Goal: Task Accomplishment & Management: Use online tool/utility

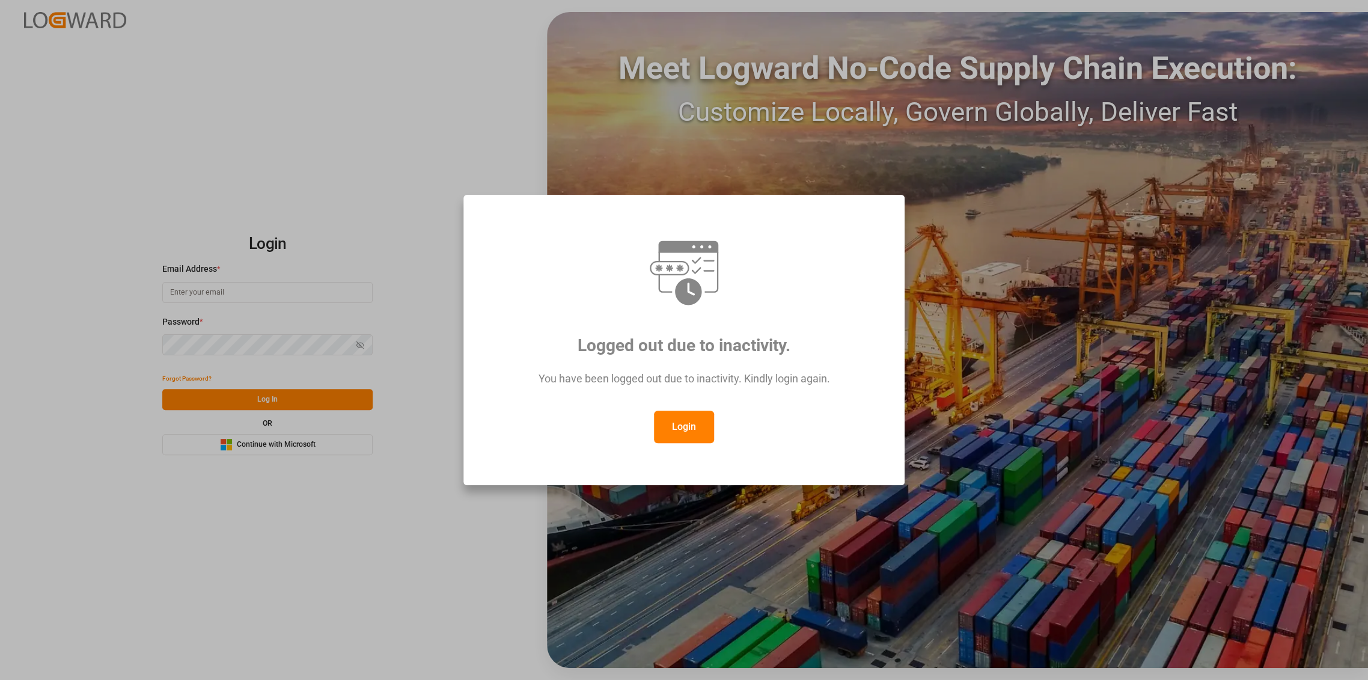
click at [703, 429] on button "Login" at bounding box center [684, 426] width 60 height 32
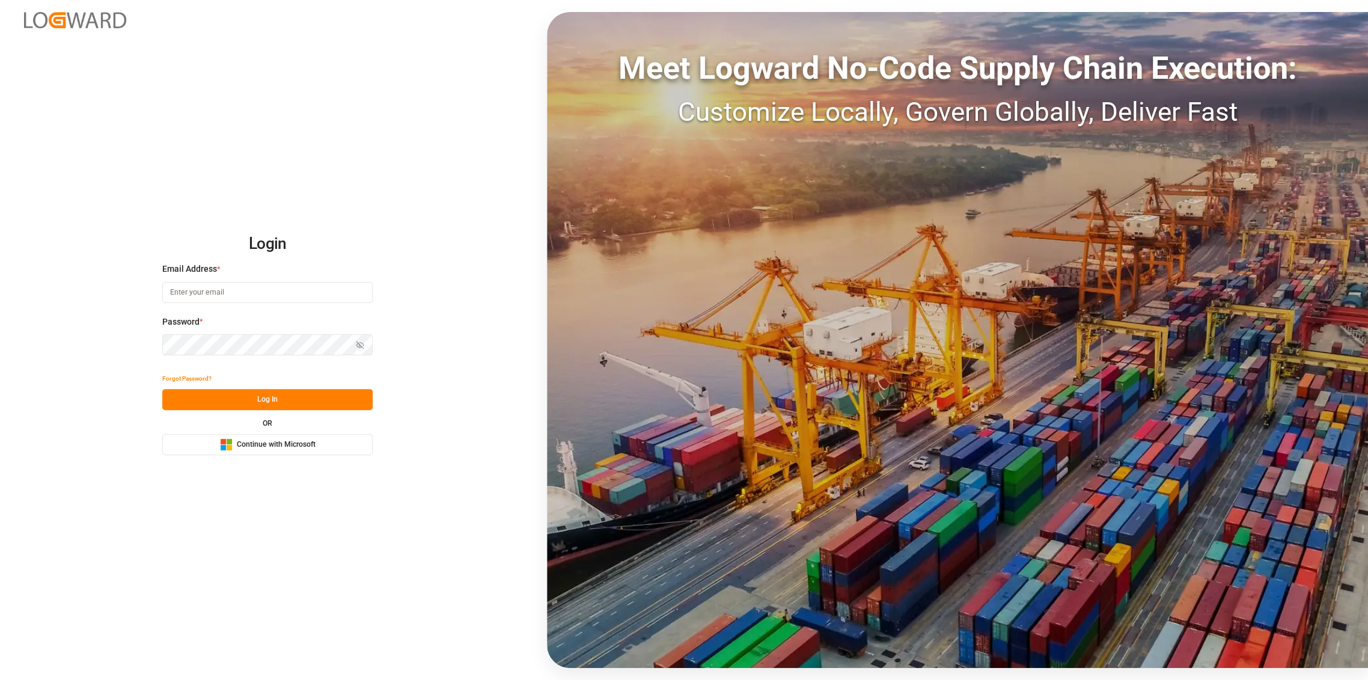
click at [260, 442] on span "Continue with Microsoft" at bounding box center [276, 444] width 79 height 11
